Goal: Information Seeking & Learning: Learn about a topic

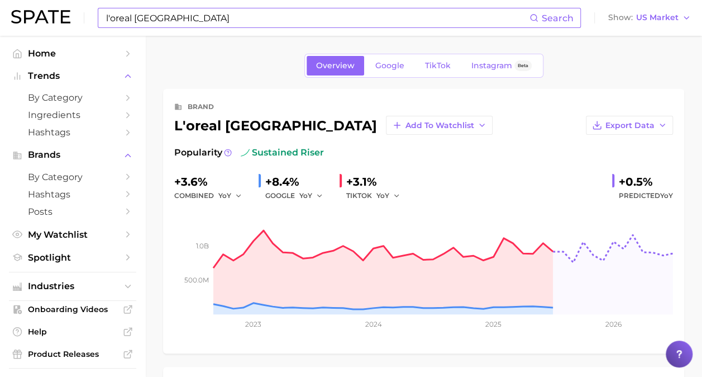
click at [120, 6] on div "l'oreal [GEOGRAPHIC_DATA] Search Show US Market" at bounding box center [351, 18] width 680 height 36
click at [164, 27] on input "l'oreal [GEOGRAPHIC_DATA]" at bounding box center [317, 17] width 425 height 19
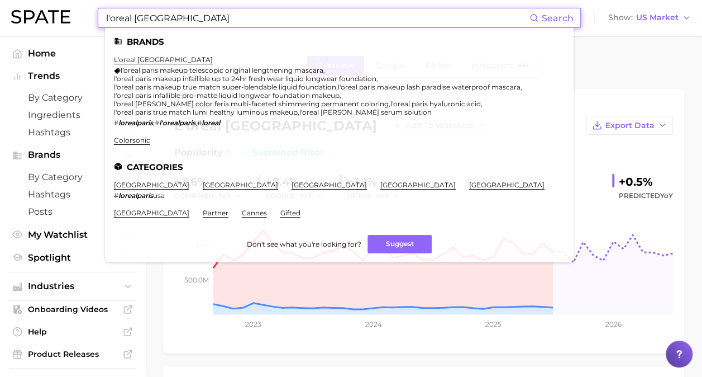
drag, startPoint x: 163, startPoint y: 18, endPoint x: 85, endPoint y: 11, distance: 77.5
click at [88, 12] on div "l'oreal paris Search Brands l'oreal paris l'oreal paris makeup telescopic origi…" at bounding box center [351, 18] width 680 height 36
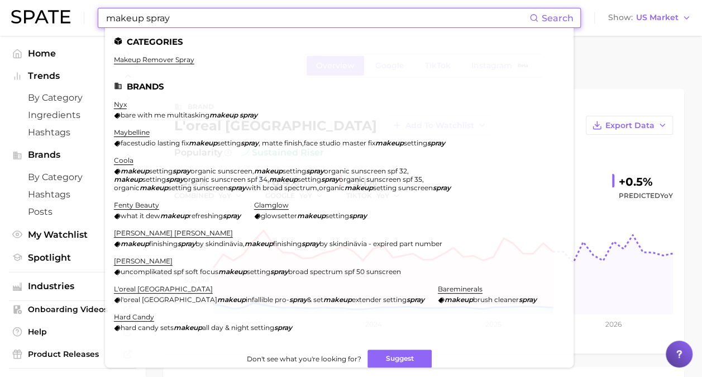
drag, startPoint x: 146, startPoint y: 19, endPoint x: 80, endPoint y: 14, distance: 65.6
click at [80, 14] on div "makeup spray Search Categories makeup remover spray Brands nyx bare with me mul…" at bounding box center [351, 18] width 680 height 36
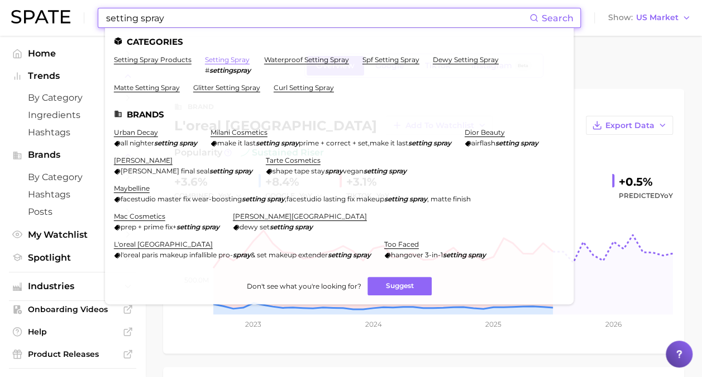
type input "setting spray"
click at [233, 56] on link "setting spray" at bounding box center [227, 59] width 45 height 8
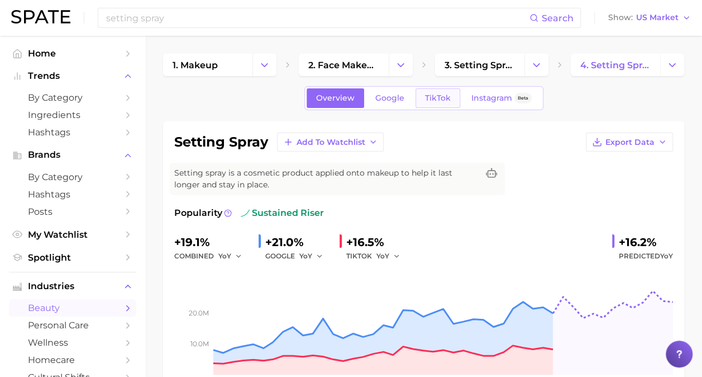
click at [439, 106] on link "TikTok" at bounding box center [438, 98] width 45 height 20
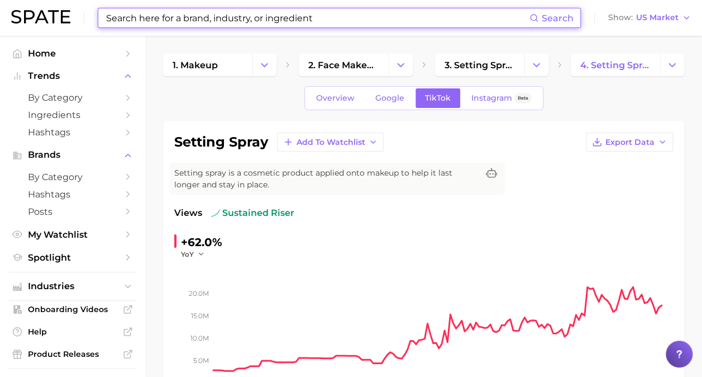
click at [268, 17] on input at bounding box center [317, 17] width 425 height 19
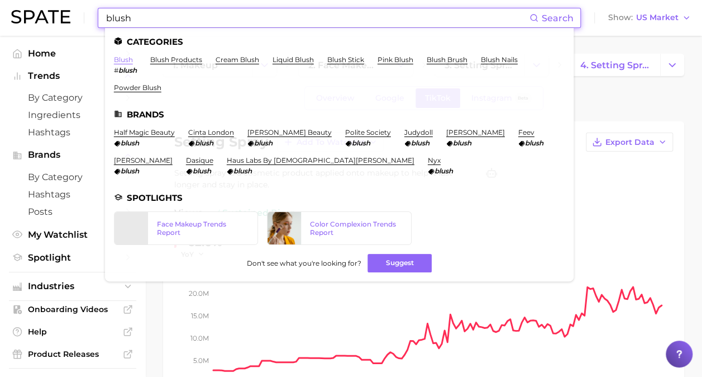
type input "blush"
click at [122, 61] on link "blush" at bounding box center [123, 59] width 19 height 8
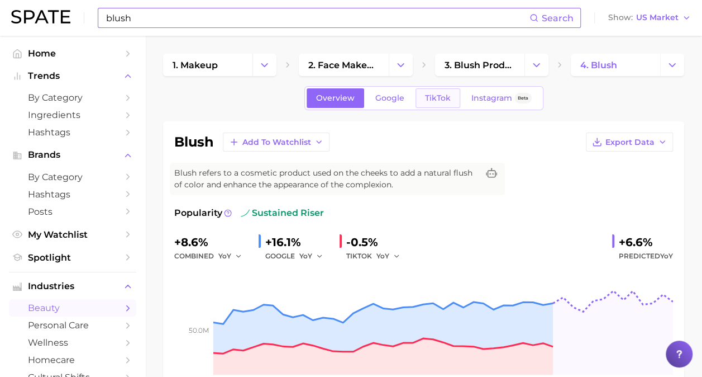
click at [431, 92] on link "TikTok" at bounding box center [438, 98] width 45 height 20
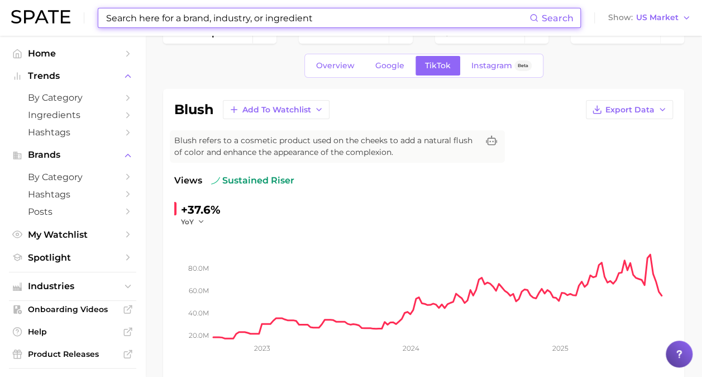
scroll to position [31, 0]
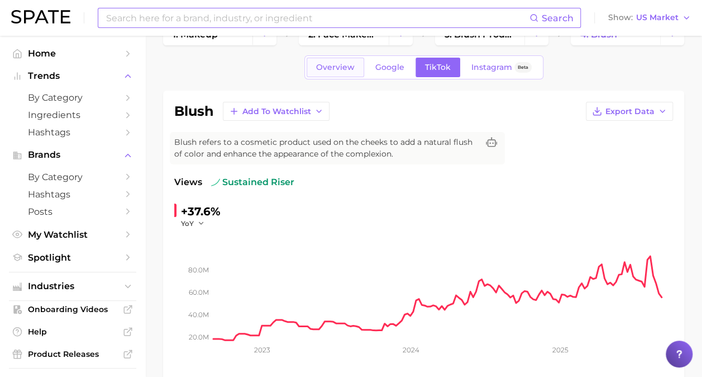
click at [350, 68] on span "Overview" at bounding box center [335, 67] width 39 height 9
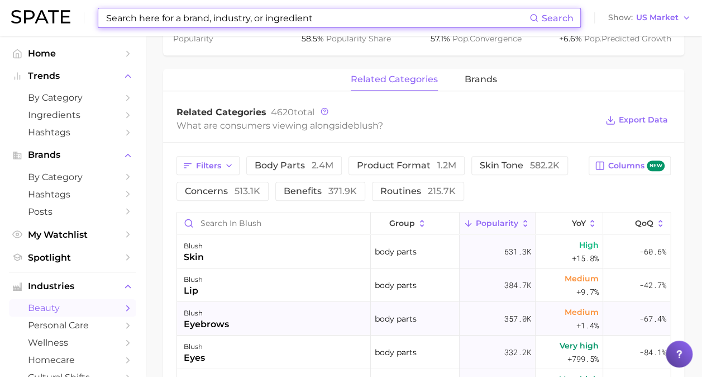
scroll to position [401, 0]
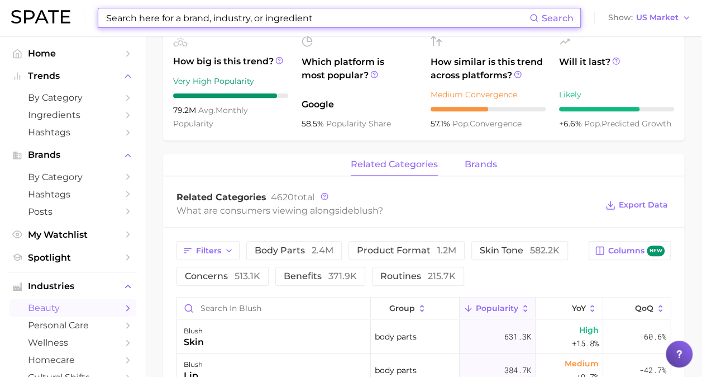
click at [479, 164] on span "brands" at bounding box center [481, 164] width 32 height 10
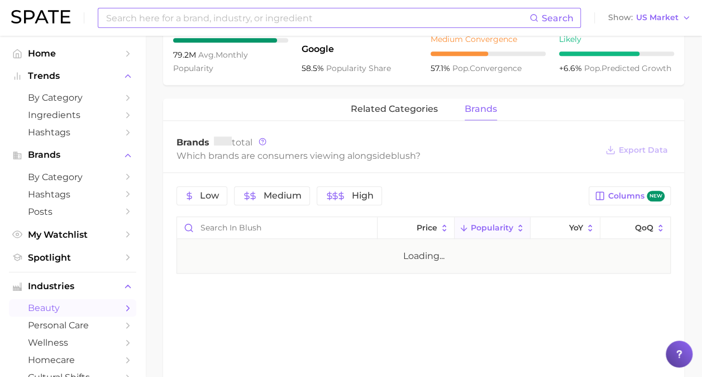
scroll to position [457, 0]
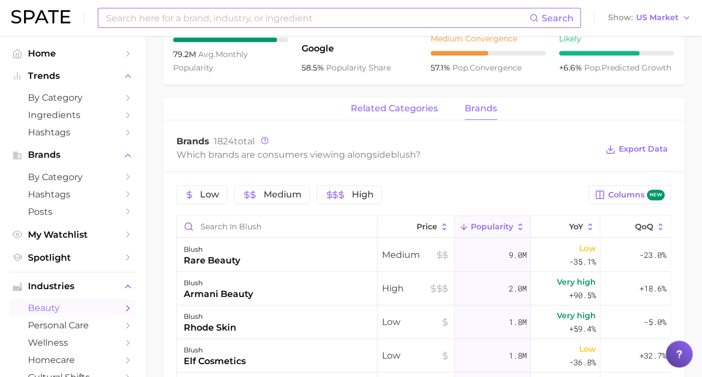
click at [408, 99] on button "related categories" at bounding box center [394, 109] width 87 height 22
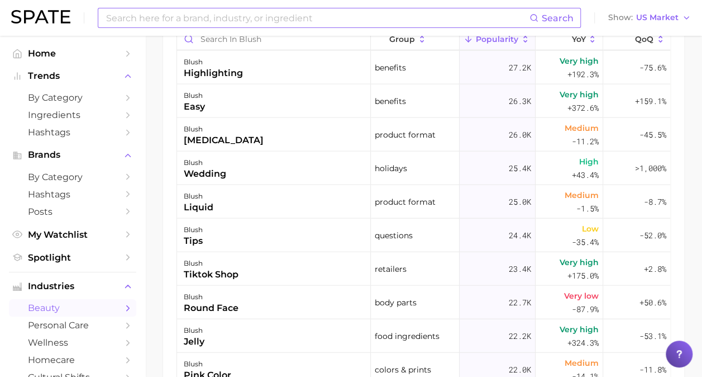
scroll to position [1006, 0]
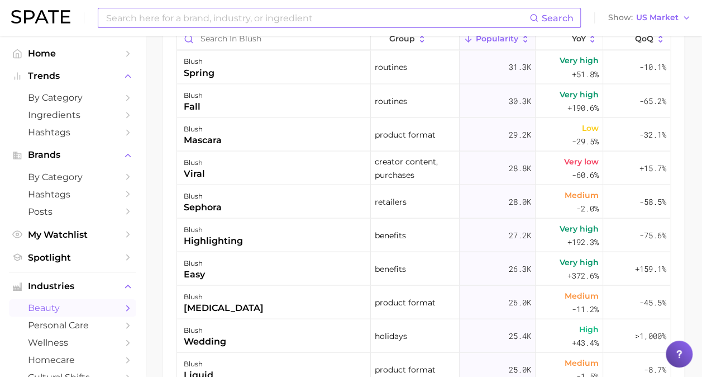
click at [240, 21] on input at bounding box center [317, 17] width 425 height 19
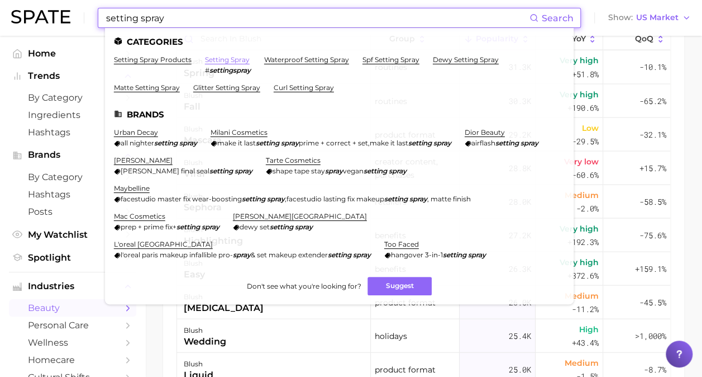
type input "setting spray"
click at [229, 59] on link "setting spray" at bounding box center [227, 59] width 45 height 8
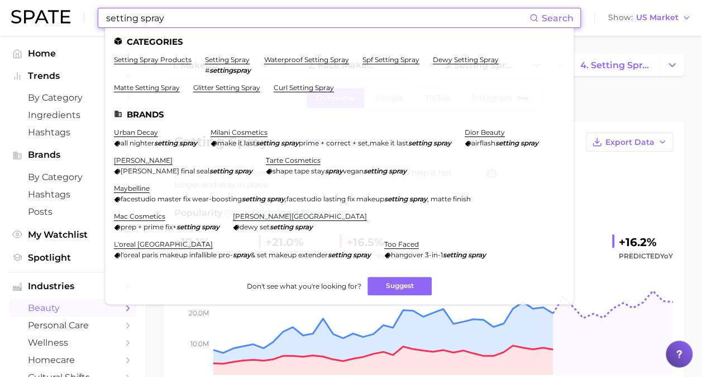
drag, startPoint x: 247, startPoint y: 20, endPoint x: -6, endPoint y: 7, distance: 252.9
click at [0, 7] on html "setting spray Search Categories setting spray products setting spray # settings…" at bounding box center [351, 188] width 702 height 377
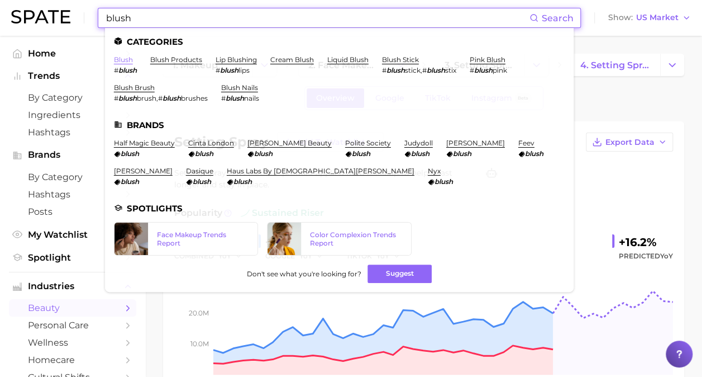
type input "blush"
click at [126, 63] on link "blush" at bounding box center [123, 59] width 19 height 8
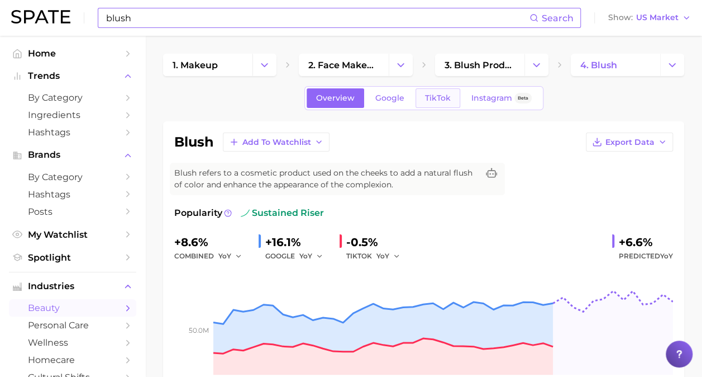
click at [448, 95] on span "TikTok" at bounding box center [438, 97] width 26 height 9
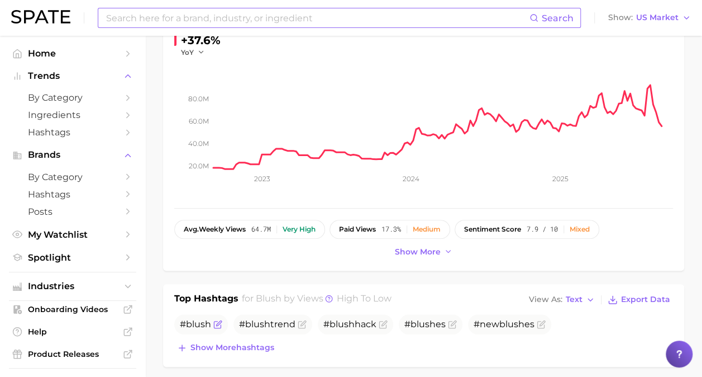
scroll to position [201, 0]
